Goal: Navigation & Orientation: Go to known website

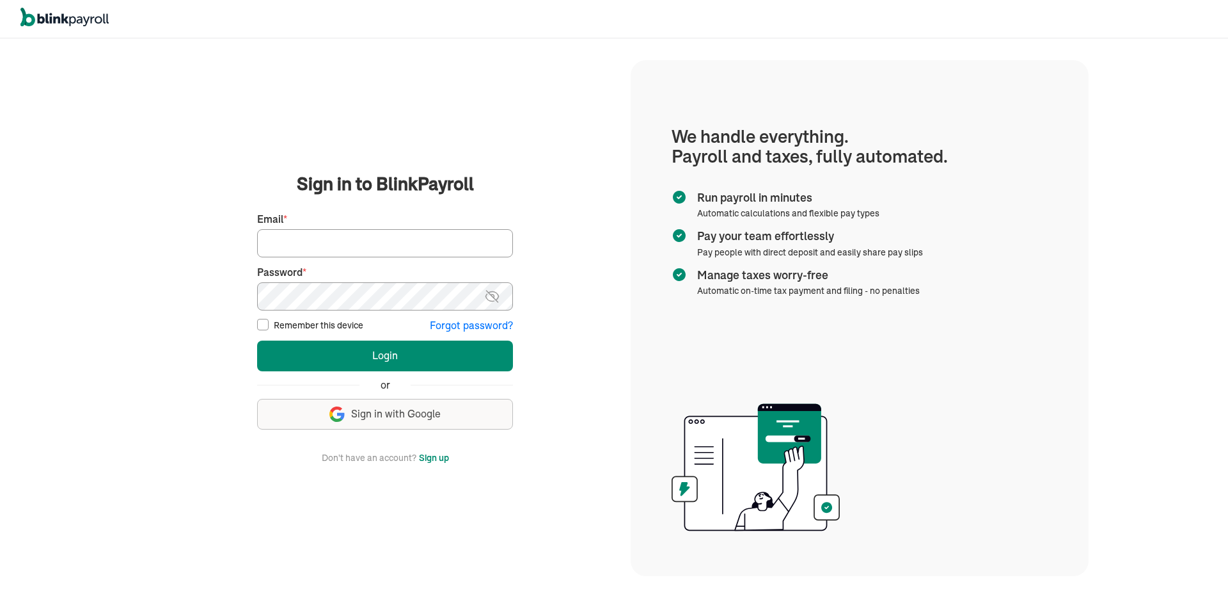
click at [781, 289] on span "Automatic on-time tax payment and filing - no penalties" at bounding box center [808, 291] width 223 height 12
drag, startPoint x: 696, startPoint y: 131, endPoint x: 729, endPoint y: 143, distance: 35.4
click at [729, 143] on h1 "We handle everything. Payroll and taxes, fully automated." at bounding box center [860, 147] width 376 height 40
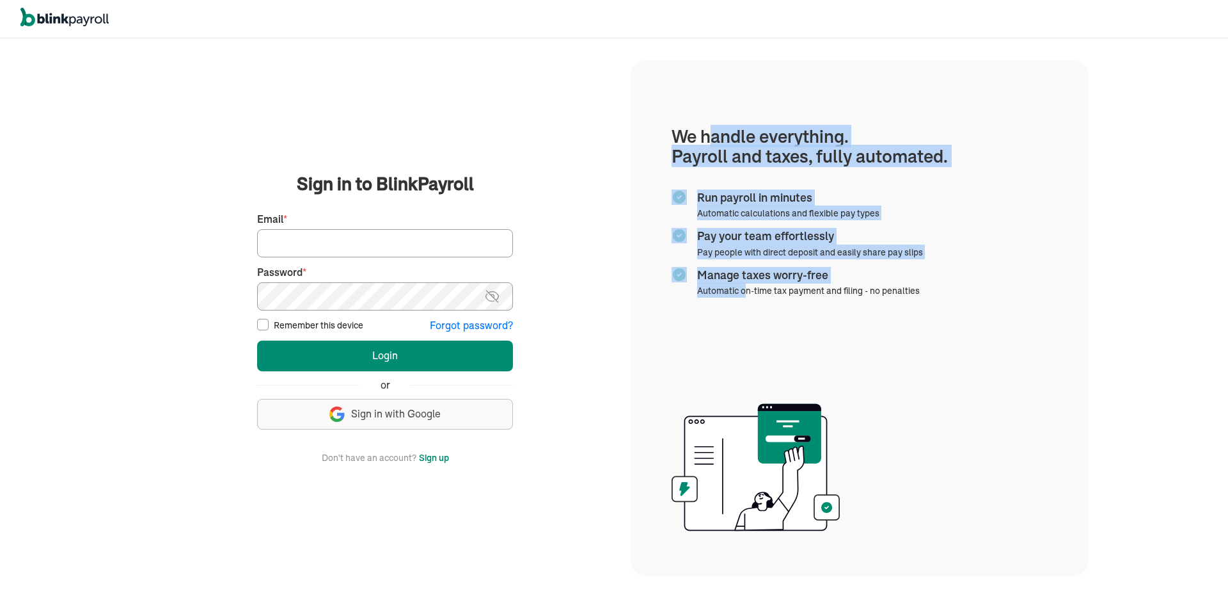
drag, startPoint x: 713, startPoint y: 136, endPoint x: 748, endPoint y: 289, distance: 156.3
click at [748, 289] on section "We handle everything. Payroll and taxes, fully automated. Run payroll in minute…" at bounding box center [860, 318] width 458 height 516
click at [748, 289] on span "Automatic on-time tax payment and filing - no penalties" at bounding box center [808, 291] width 223 height 12
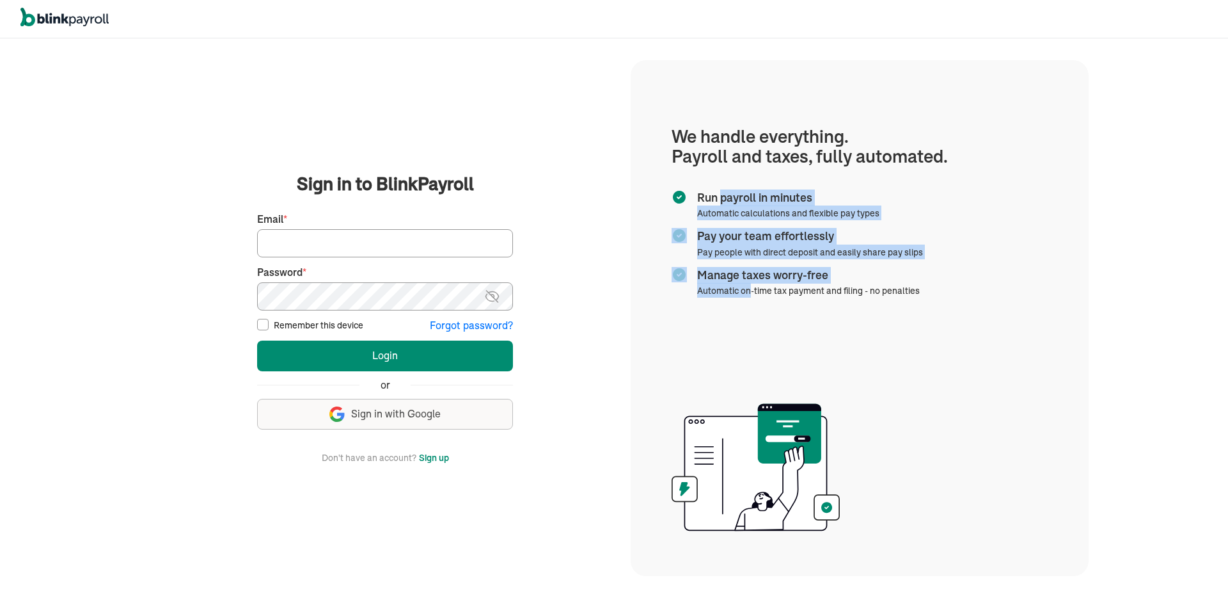
drag, startPoint x: 748, startPoint y: 289, endPoint x: 722, endPoint y: 203, distance: 89.5
click at [722, 203] on ul "Run payroll in minutes Automatic calculations and flexible pay types Pay your t…" at bounding box center [844, 240] width 345 height 116
click at [722, 203] on span "Run payroll in minutes" at bounding box center [785, 197] width 177 height 17
drag, startPoint x: 722, startPoint y: 199, endPoint x: 738, endPoint y: 285, distance: 87.1
click at [738, 285] on ul "Run payroll in minutes Automatic calculations and flexible pay types Pay your t…" at bounding box center [844, 240] width 345 height 116
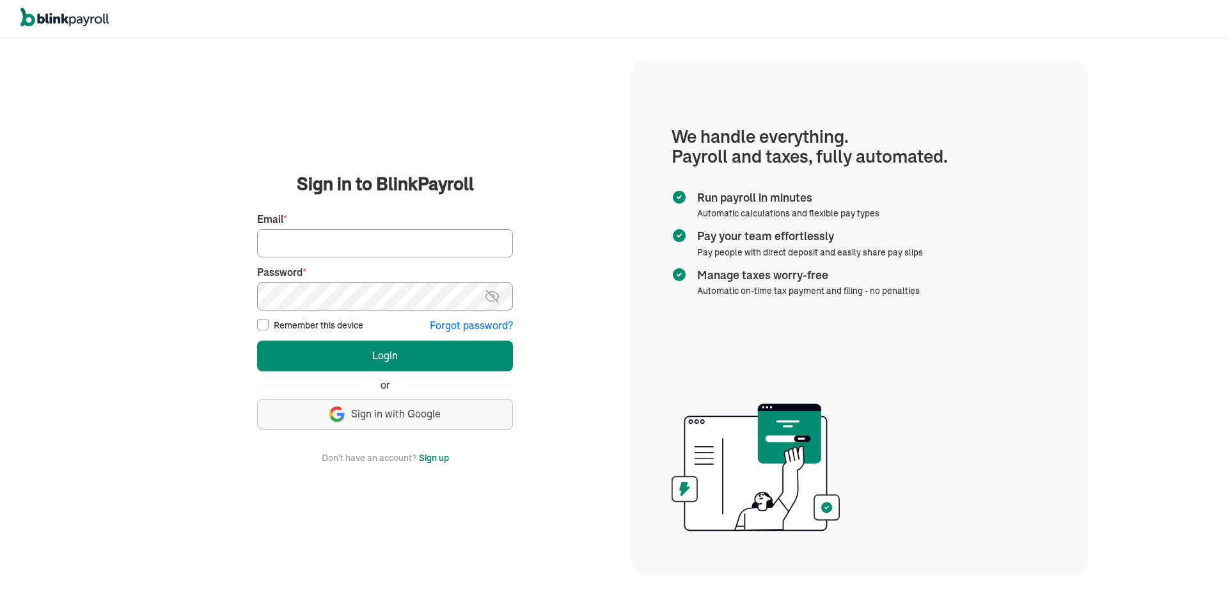
drag, startPoint x: 529, startPoint y: 134, endPoint x: 509, endPoint y: 72, distance: 65.3
click at [529, 124] on div "We handle it all. Payroll and taxes, fully automated. Back Forgot your password…" at bounding box center [384, 318] width 491 height 557
